Goal: Use online tool/utility: Use online tool/utility

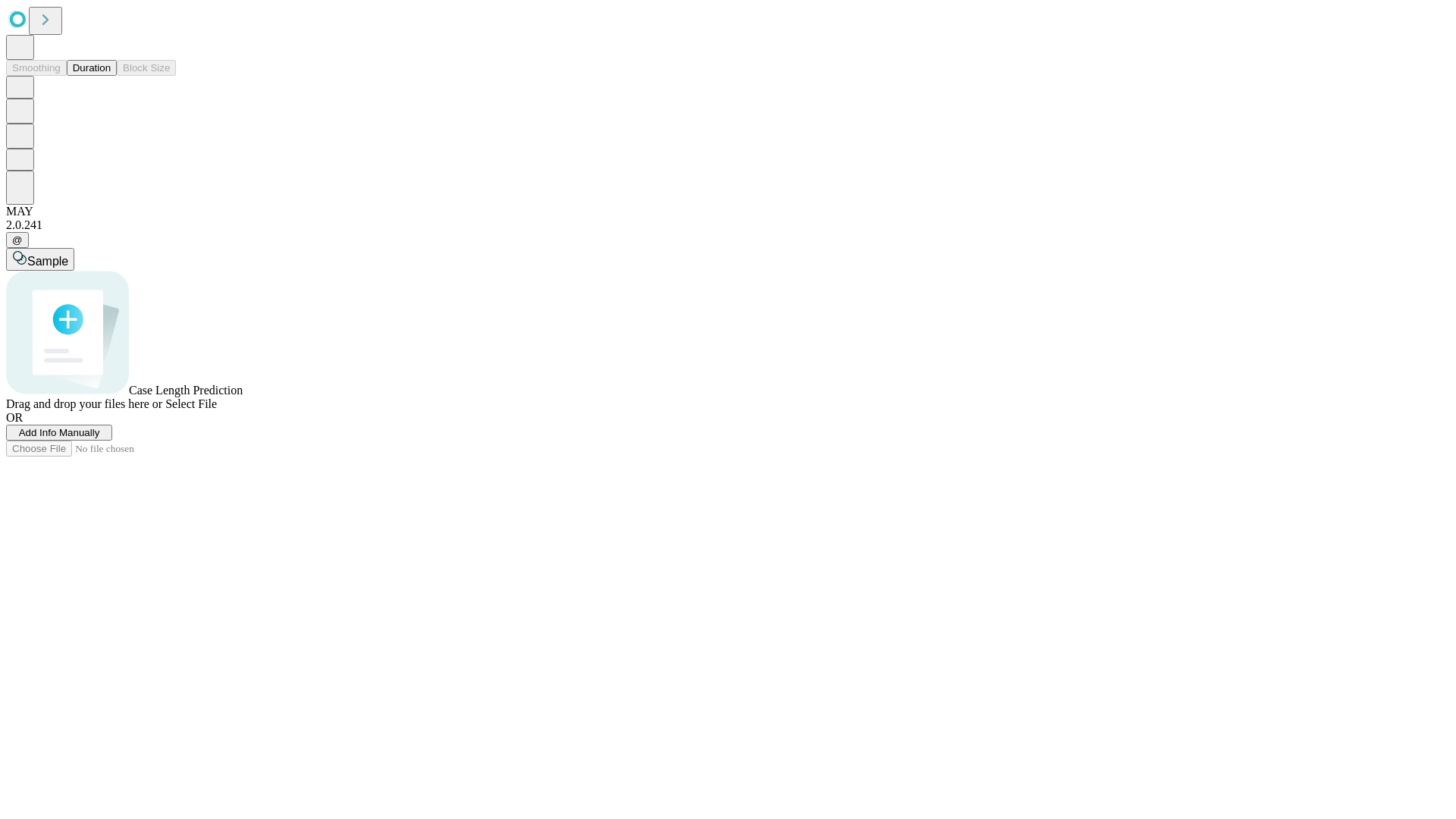
click at [217, 410] on span "Select File" at bounding box center [191, 404] width 52 height 13
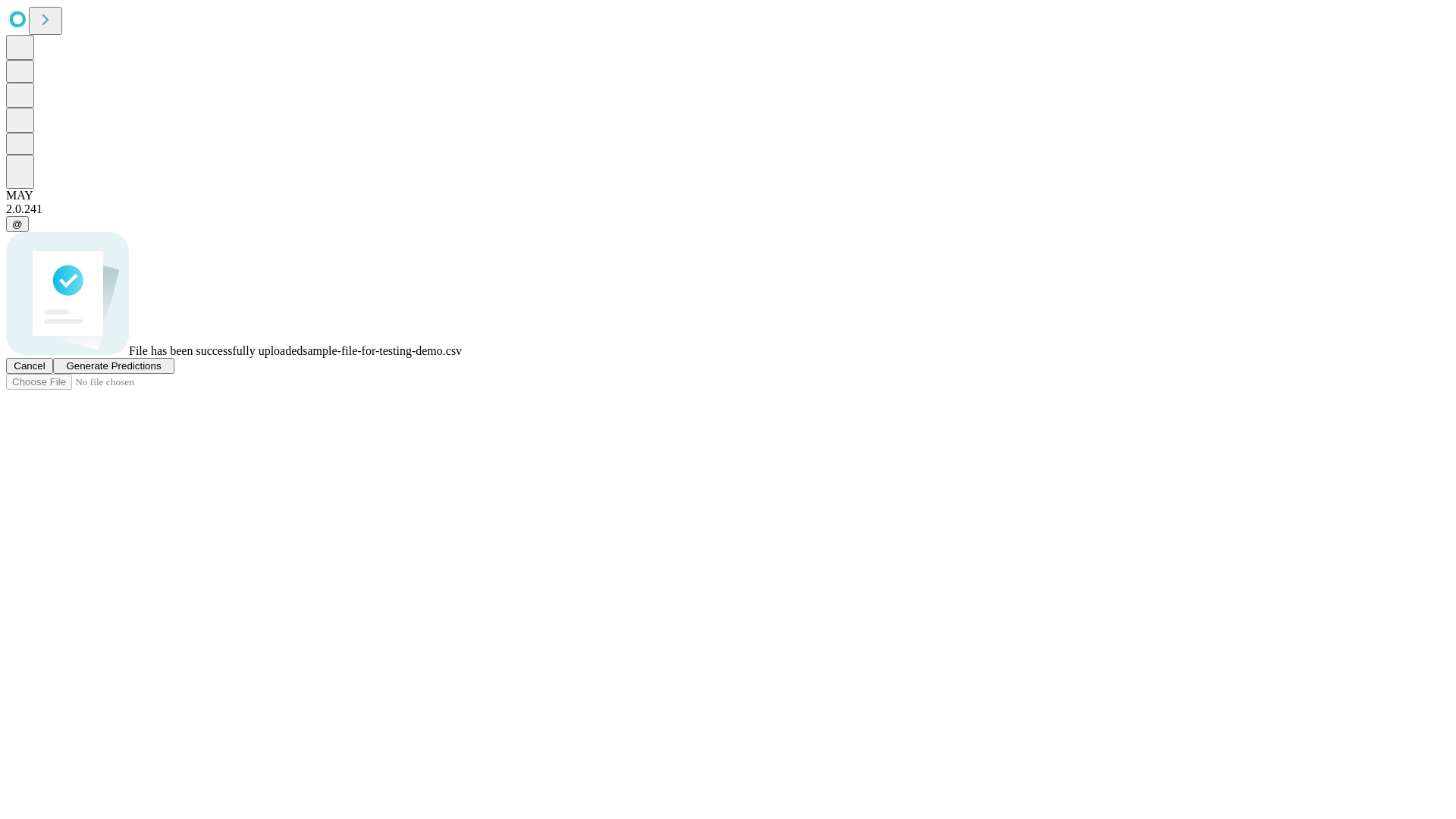
click at [161, 372] on span "Generate Predictions" at bounding box center [113, 365] width 95 height 12
